Goal: Navigation & Orientation: Find specific page/section

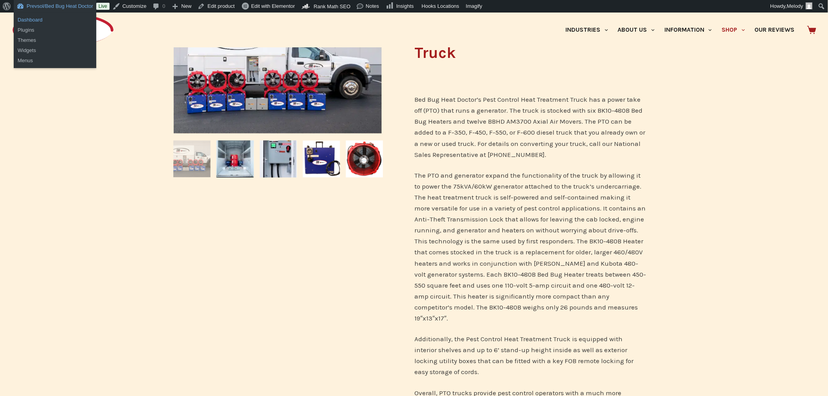
click at [31, 20] on link "Dashboard" at bounding box center [55, 20] width 83 height 10
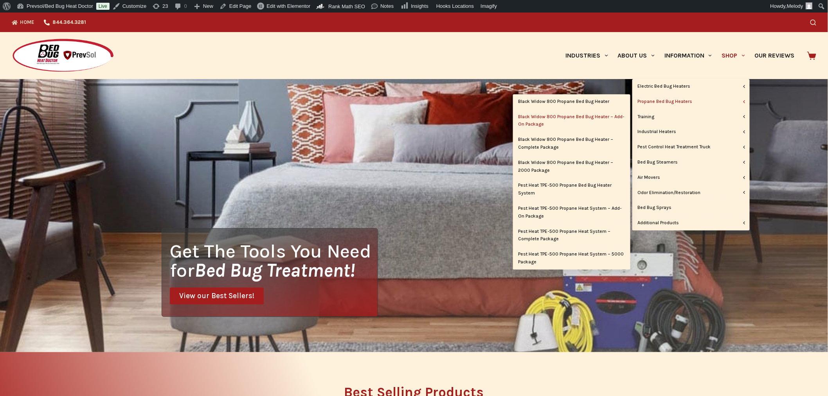
click at [577, 115] on link "Black Widow 800 Propane Bed Bug Heater – Add-On Package" at bounding box center [571, 121] width 117 height 23
